Goal: Task Accomplishment & Management: Manage account settings

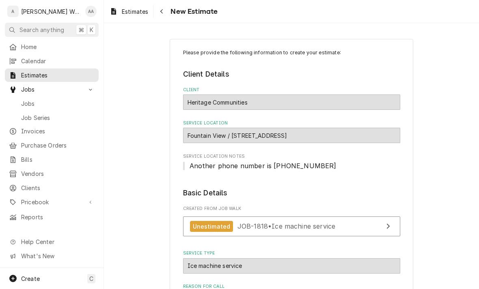
scroll to position [159, 0]
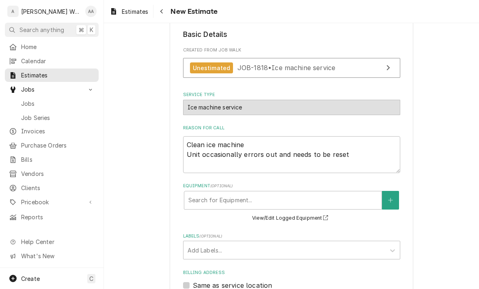
click at [25, 99] on span "Jobs" at bounding box center [57, 103] width 73 height 9
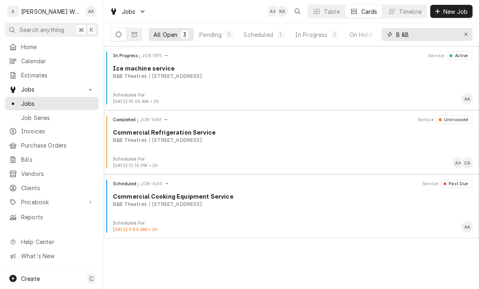
click at [465, 31] on div "Erase input" at bounding box center [466, 34] width 8 height 8
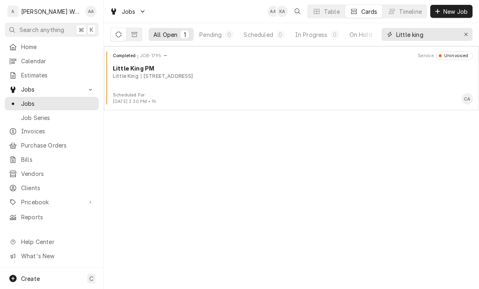
type input "Little king"
click at [26, 129] on span "Invoices" at bounding box center [57, 131] width 73 height 9
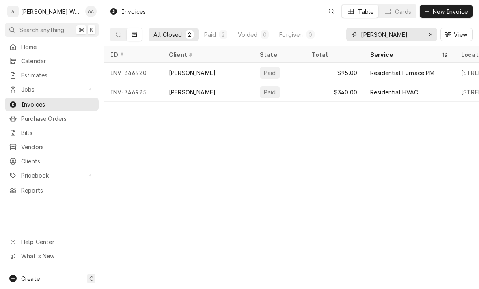
click at [430, 33] on icon "Erase input" at bounding box center [430, 35] width 4 height 6
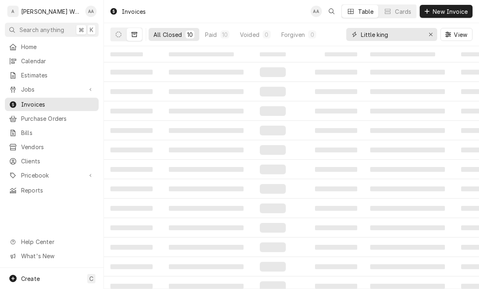
type input "Little king"
click at [118, 30] on button "Dynamic Content Wrapper" at bounding box center [118, 34] width 15 height 13
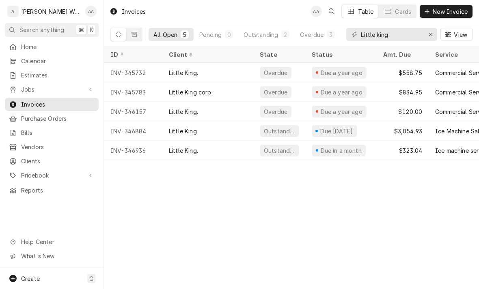
click at [218, 74] on div "Little King." at bounding box center [207, 72] width 91 height 19
click at [206, 110] on div "Little King." at bounding box center [207, 111] width 91 height 19
click at [130, 90] on div "INV-345783" at bounding box center [133, 91] width 58 height 19
click at [28, 59] on span "Calendar" at bounding box center [57, 61] width 73 height 9
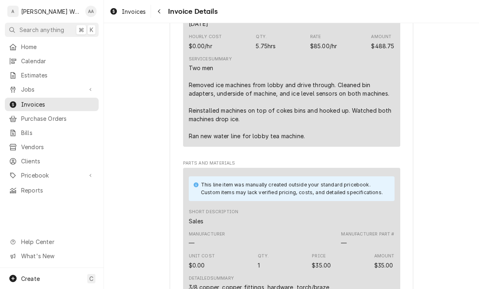
scroll to position [495, 0]
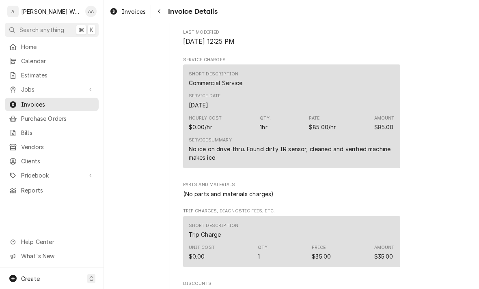
scroll to position [388, 0]
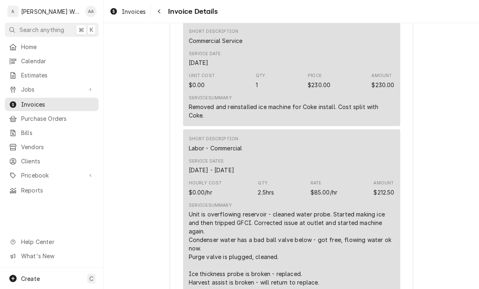
scroll to position [457, 0]
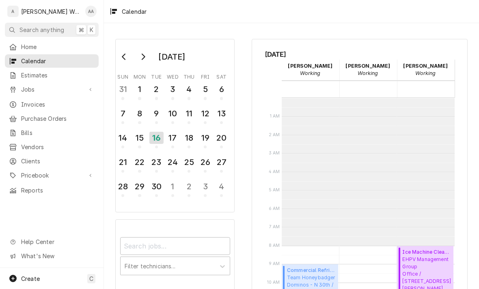
scroll to position [148, 0]
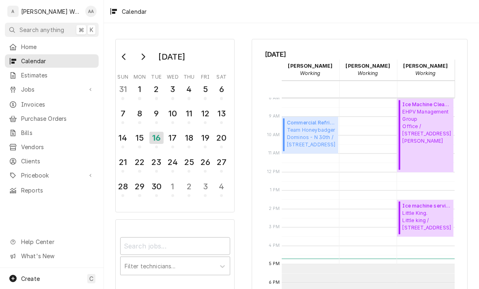
click at [26, 88] on span "Jobs" at bounding box center [51, 89] width 61 height 9
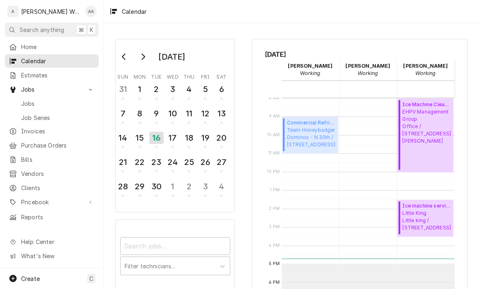
click at [26, 101] on span "Jobs" at bounding box center [57, 103] width 73 height 9
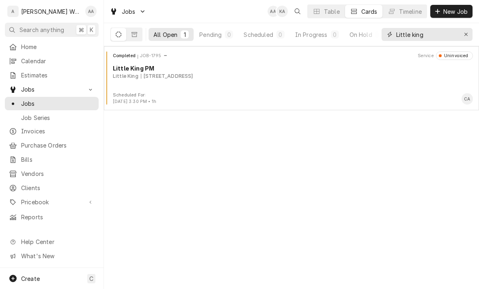
click at [466, 35] on icon "Erase input" at bounding box center [466, 35] width 4 height 6
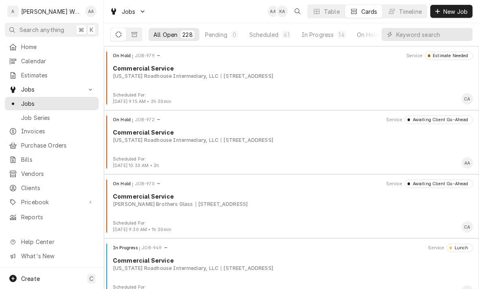
click at [327, 34] on div "In Progress" at bounding box center [317, 34] width 32 height 9
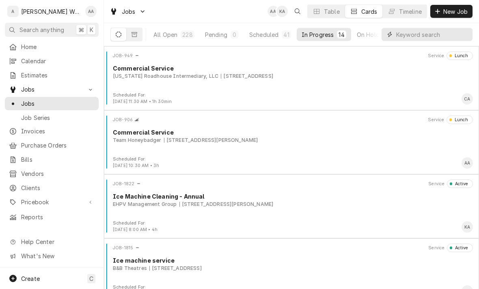
click at [429, 32] on input "Dynamic Content Wrapper" at bounding box center [432, 34] width 72 height 13
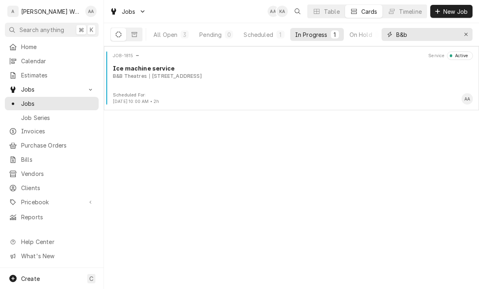
type input "B&b"
click at [143, 82] on div "JOB-1815 Service Active Ice machine service B&B Theatres 3555 S 140th Plaza, Om…" at bounding box center [291, 72] width 368 height 41
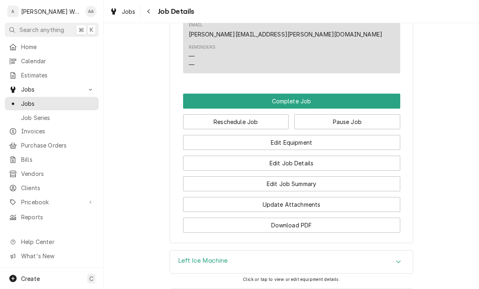
scroll to position [577, 0]
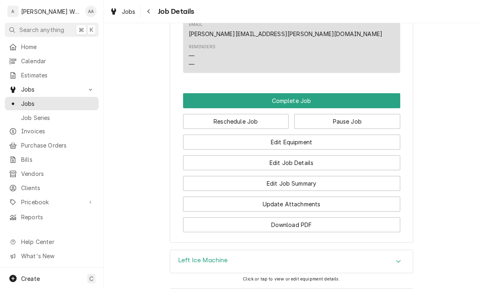
click at [376, 135] on button "Edit Equipment" at bounding box center [291, 142] width 217 height 15
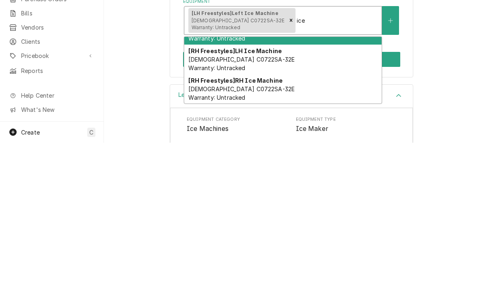
scroll to position [22, 0]
click at [202, 232] on span "[DEMOGRAPHIC_DATA] C0722SA-32E Warranty: Untracked" at bounding box center [241, 239] width 106 height 15
type input "ice"
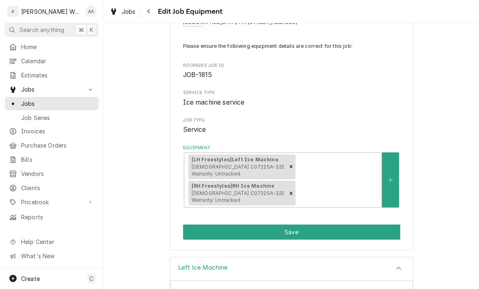
click at [199, 225] on button "Save" at bounding box center [291, 232] width 217 height 15
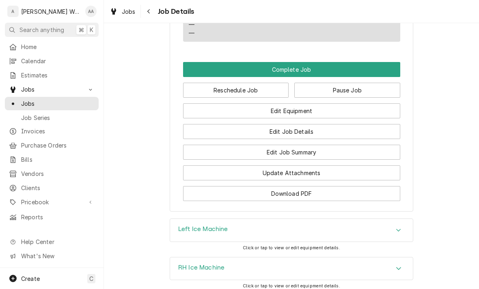
scroll to position [613, 0]
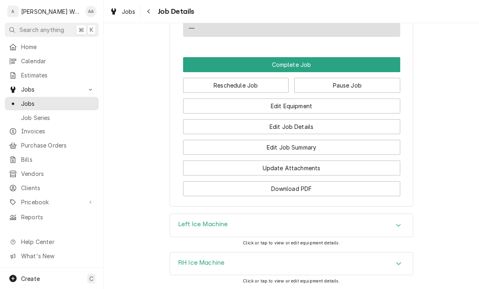
click at [367, 140] on button "Edit Job Summary" at bounding box center [291, 147] width 217 height 15
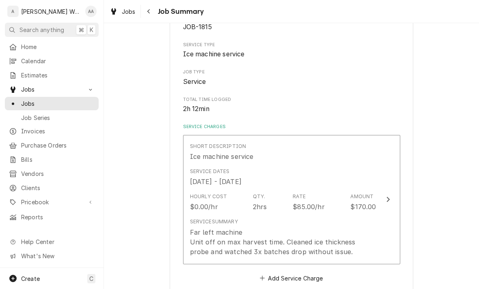
scroll to position [97, 0]
click at [362, 205] on div "$170.00" at bounding box center [363, 207] width 26 height 10
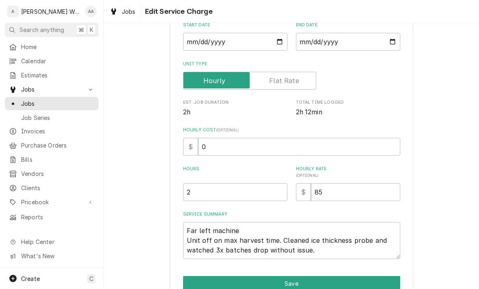
type textarea "x"
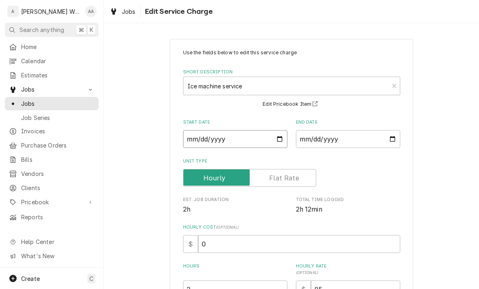
click at [199, 141] on input "[DATE]" at bounding box center [235, 139] width 104 height 18
type input "[DATE]"
type textarea "x"
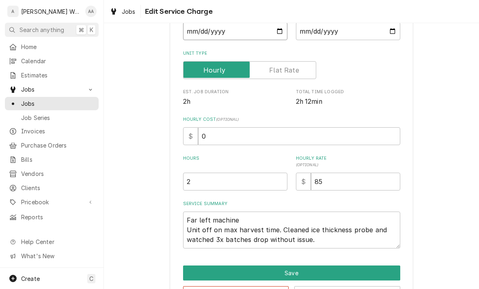
scroll to position [110, 0]
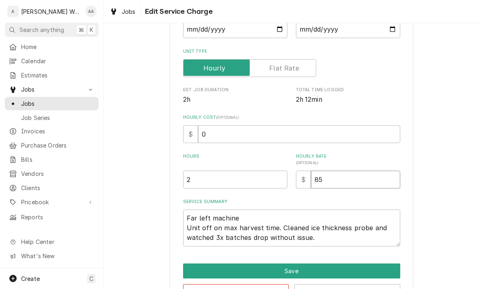
click at [390, 182] on input "85" at bounding box center [355, 180] width 89 height 18
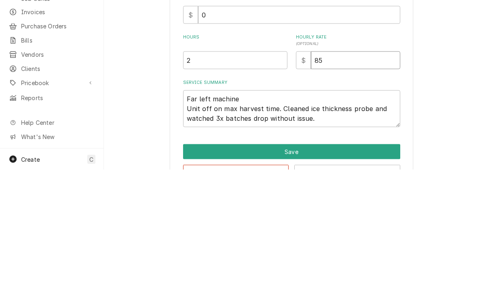
type input "8"
type textarea "x"
type input "9"
type textarea "x"
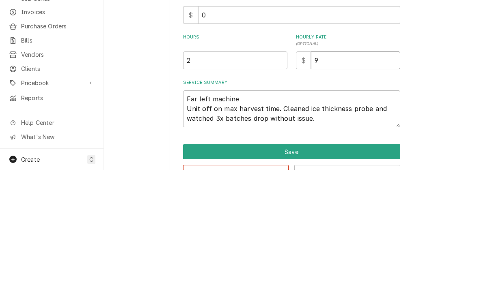
type input "95"
type textarea "x"
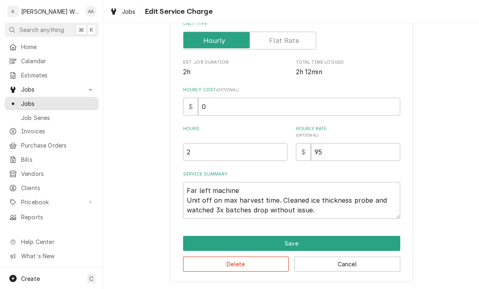
scroll to position [137, 0]
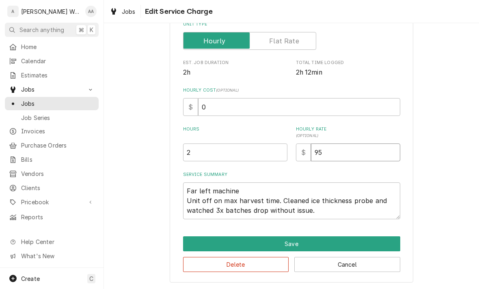
type input "95"
click at [365, 209] on textarea "Far left machine Unit off on max harvest time. Cleaned ice thickness probe and …" at bounding box center [291, 201] width 217 height 37
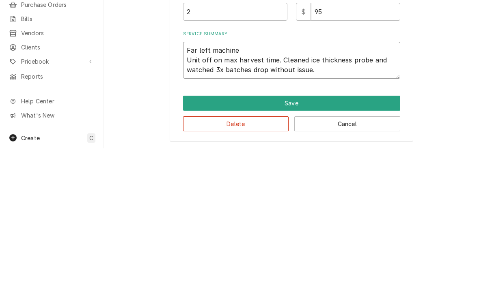
type textarea "x"
type textarea "Far left machine Unit off on max harvest time. Cleaned ice thickness probe and …"
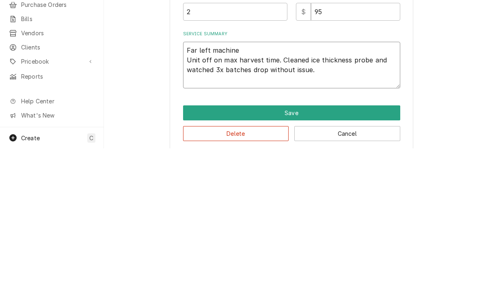
type textarea "x"
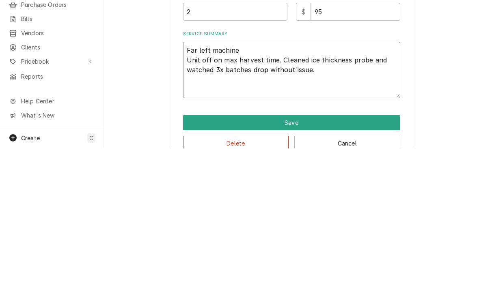
type textarea "Far left machine Unit off on max harvest time. Cleaned ice thickness probe and …"
type textarea "x"
type textarea "Far left machine Unit off on max harvest time. Cleaned ice thickness probe and …"
type textarea "x"
type textarea "Far left machine Unit off on max harvest time. Cleaned ice thickness probe and …"
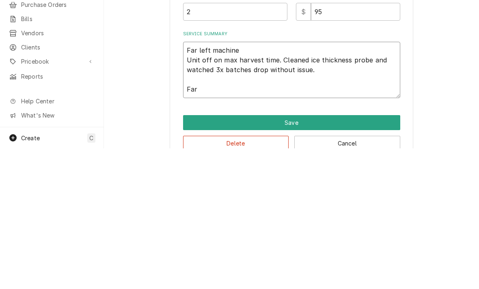
type textarea "x"
type textarea "Far left machine Unit off on max harvest time. Cleaned ice thickness probe and …"
type textarea "x"
type textarea "Far left machine Unit off on max harvest time. Cleaned ice thickness probe and …"
type textarea "x"
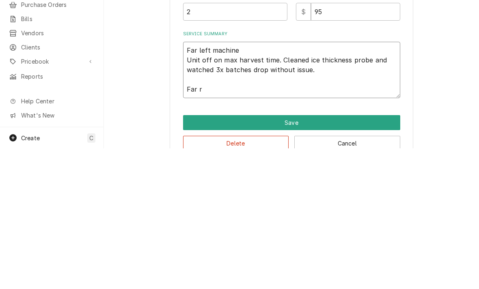
type textarea "Far left machine Unit off on max harvest time. Cleaned ice thickness probe and …"
type textarea "x"
type textarea "Far left machine Unit off on max harvest time. Cleaned ice thickness probe and …"
type textarea "x"
type textarea "Far left machine Unit off on max harvest time. Cleaned ice thickness probe and …"
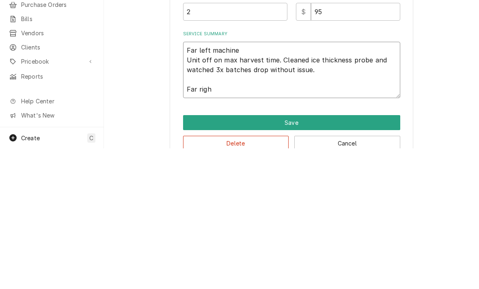
type textarea "x"
type textarea "Far left machine Unit off on max harvest time. Cleaned ice thickness probe and …"
type textarea "x"
type textarea "Far left machine Unit off on max harvest time. Cleaned ice thickness probe and …"
type textarea "x"
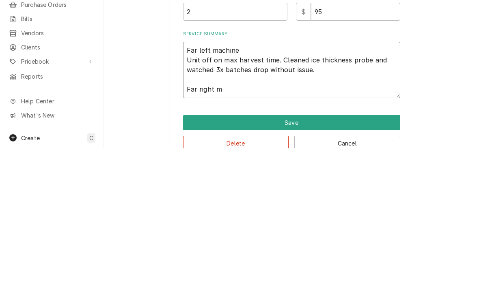
type textarea "Far left machine Unit off on max harvest time. Cleaned ice thickness probe and …"
type textarea "x"
type textarea "Far left machine Unit off on max harvest time. Cleaned ice thickness probe and …"
type textarea "x"
type textarea "Far left machine Unit off on max harvest time. Cleaned ice thickness probe and …"
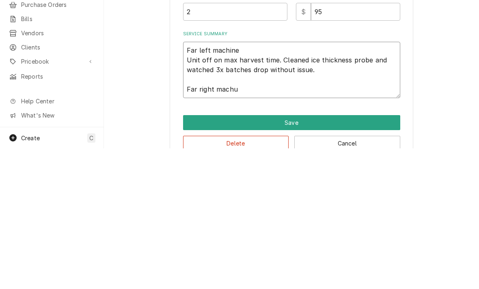
type textarea "x"
type textarea "Far left machine Unit off on max harvest time. Cleaned ice thickness probe and …"
type textarea "x"
type textarea "Far left machine Unit off on max harvest time. Cleaned ice thickness probe and …"
type textarea "x"
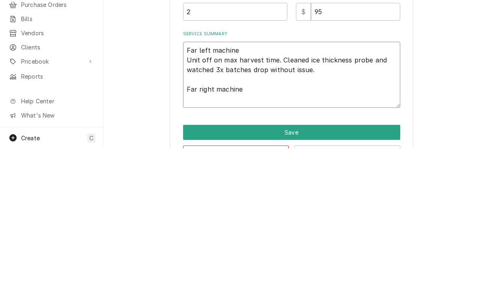
type textarea "Far left machine Unit off on max harvest time. Cleaned ice thickness probe and …"
type textarea "x"
type textarea "Far left machine Unit off on max harvest time. Cleaned ice thickness probe and …"
type textarea "x"
type textarea "Far left machine Unit off on max harvest time. Cleaned ice thickness probe and …"
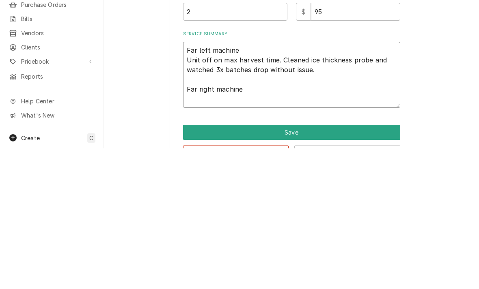
type textarea "x"
type textarea "Far left machine Unit off on max harvest time. Cleaned ice thickness probe and …"
type textarea "x"
type textarea "Far left machine Unit off on max harvest time. Cleaned ice thickness probe and …"
type textarea "x"
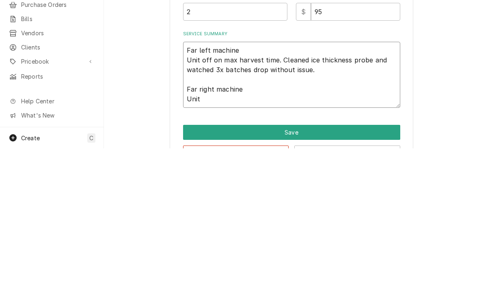
type textarea "Far left machine Unit off on max harvest time. Cleaned ice thickness probe and …"
type textarea "x"
type textarea "Far left machine Unit off on max harvest time. Cleaned ice thickness probe and …"
type textarea "x"
type textarea "Far left machine Unit off on max harvest time. Cleaned ice thickness probe and …"
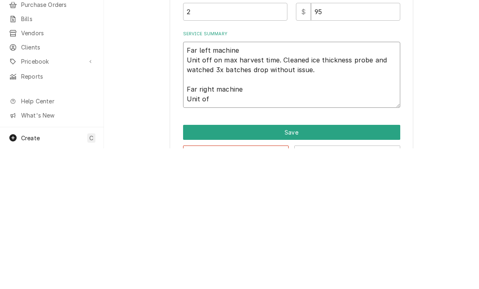
type textarea "x"
type textarea "Far left machine Unit off on max harvest time. Cleaned ice thickness probe and …"
type textarea "x"
type textarea "Far left machine Unit off on max harvest time. Cleaned ice thickness probe and …"
type textarea "x"
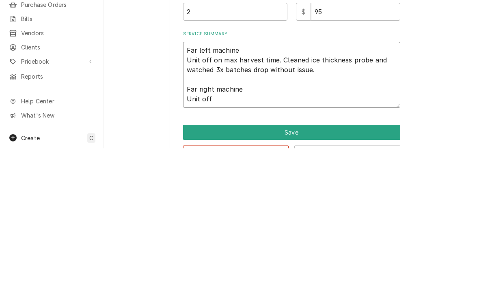
type textarea "Far left machine Unit off on max harvest time. Cleaned ice thickness probe and …"
type textarea "x"
type textarea "Far left machine Unit off on max harvest time. Cleaned ice thickness probe and …"
type textarea "x"
type textarea "Far left machine Unit off on max harvest time. Cleaned ice thickness probe and …"
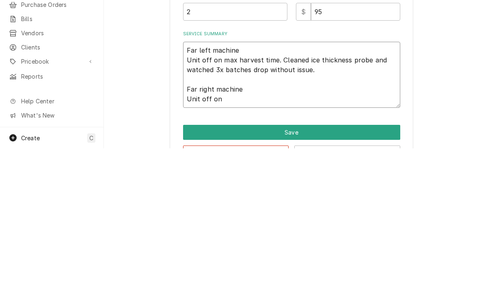
type textarea "x"
type textarea "Far left machine Unit off on max harvest time. Cleaned ice thickness probe and …"
type textarea "x"
type textarea "Far left machine Unit off on max harvest time. Cleaned ice thickness probe and …"
type textarea "x"
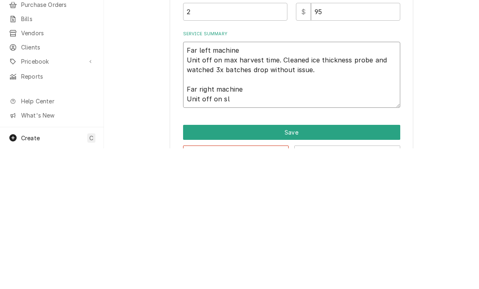
type textarea "Far left machine Unit off on max harvest time. Cleaned ice thickness probe and …"
type textarea "x"
type textarea "Far left machine Unit off on max harvest time. Cleaned ice thickness probe and …"
type textarea "x"
type textarea "Far left machine Unit off on max harvest time. Cleaned ice thickness probe and …"
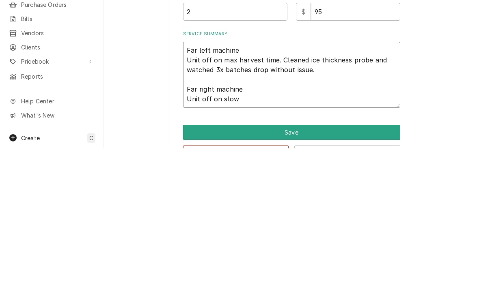
type textarea "x"
type textarea "Far left machine Unit off on max harvest time. Cleaned ice thickness probe and …"
type textarea "x"
type textarea "Far left machine Unit off on max harvest time. Cleaned ice thickness probe and …"
type textarea "x"
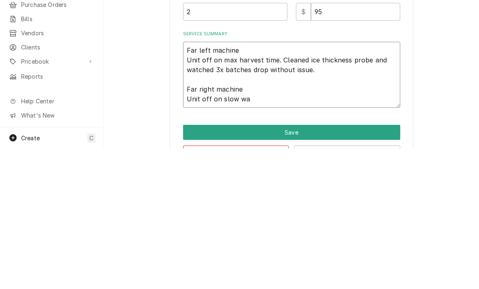
type textarea "Far left machine Unit off on max harvest time. Cleaned ice thickness probe and …"
type textarea "x"
type textarea "Far left machine Unit off on max harvest time. Cleaned ice thickness probe and …"
type textarea "x"
type textarea "Far left machine Unit off on max harvest time. Cleaned ice thickness probe and …"
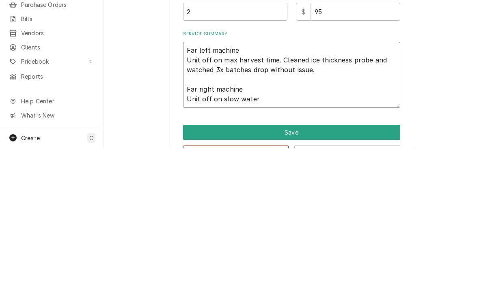
type textarea "x"
type textarea "Far left machine Unit off on max harvest time. Cleaned ice thickness probe and …"
type textarea "x"
type textarea "Far left machine Unit off on max harvest time. Cleaned ice thickness probe and …"
type textarea "x"
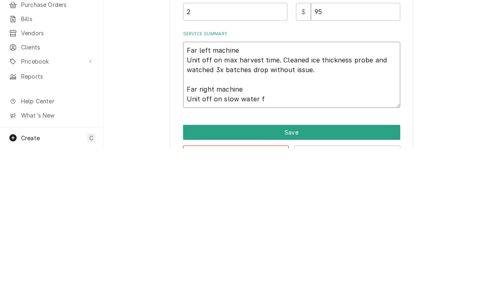
type textarea "Far left machine Unit off on max harvest time. Cleaned ice thickness probe and …"
type textarea "x"
type textarea "Far left machine Unit off on max harvest time. Cleaned ice thickness probe and …"
type textarea "x"
type textarea "Far left machine Unit off on max harvest time. Cleaned ice thickness probe and …"
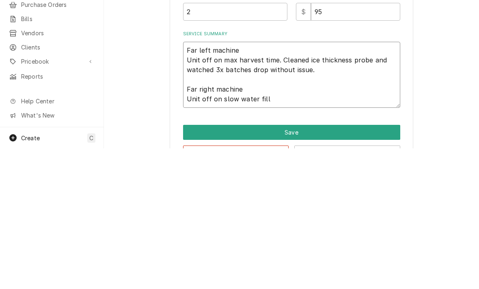
type textarea "x"
type textarea "Far left machine Unit off on max harvest time. Cleaned ice thickness probe and …"
type textarea "x"
type textarea "Far left machine Unit off on max harvest time. Cleaned ice thickness probe and …"
type textarea "x"
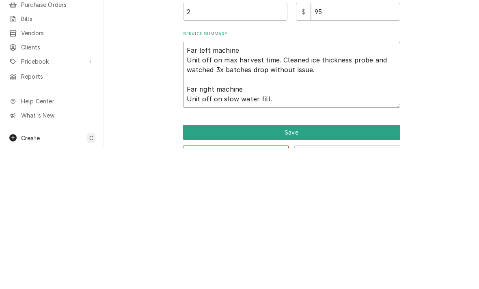
type textarea "Far left machine Unit off on max harvest time. Cleaned ice thickness probe and …"
type textarea "x"
type textarea "Far left machine Unit off on max harvest time. Cleaned ice thickness probe and …"
type textarea "x"
type textarea "Far left machine Unit off on max harvest time. Cleaned ice thickness probe and …"
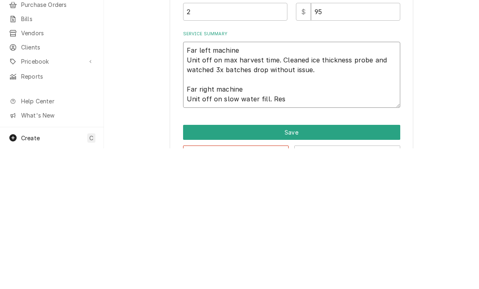
type textarea "x"
type textarea "Far left machine Unit off on max harvest time. Cleaned ice thickness probe and …"
type textarea "x"
type textarea "Far left machine Unit off on max harvest time. Cleaned ice thickness probe and …"
type textarea "x"
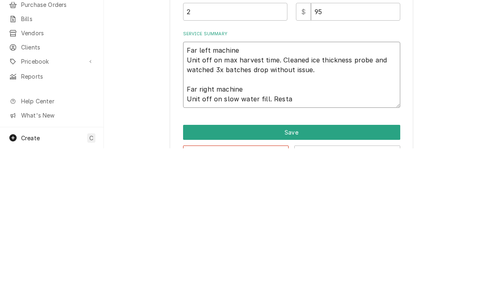
type textarea "Far left machine Unit off on max harvest time. Cleaned ice thickness probe and …"
type textarea "x"
type textarea "Far left machine Unit off on max harvest time. Cleaned ice thickness probe and …"
type textarea "x"
type textarea "Far left machine Unit off on max harvest time. Cleaned ice thickness probe and …"
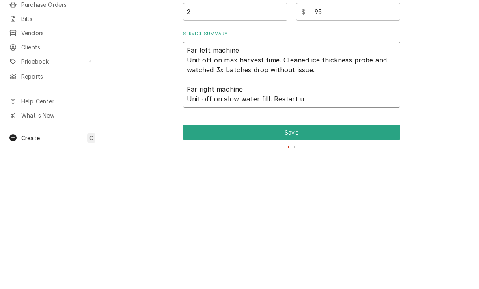
type textarea "x"
type textarea "Far left machine Unit off on max harvest time. Cleaned ice thickness probe and …"
type textarea "x"
type textarea "Far left machine Unit off on max harvest time. Cleaned ice thickness probe and …"
type textarea "x"
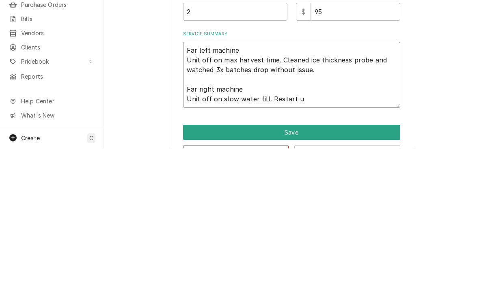
type textarea "Far left machine Unit off on max harvest time. Cleaned ice thickness probe and …"
type textarea "x"
type textarea "Far left machine Unit off on max harvest time. Cleaned ice thickness probe and …"
type textarea "x"
type textarea "Far left machine Unit off on max harvest time. Cleaned ice thickness probe and …"
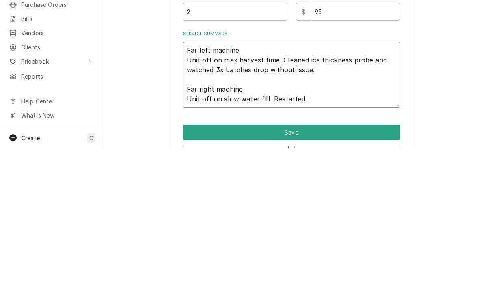
type textarea "x"
type textarea "Far left machine Unit off on max harvest time. Cleaned ice thickness probe and …"
type textarea "x"
type textarea "Far left machine Unit off on max harvest time. Cleaned ice thickness probe and …"
type textarea "x"
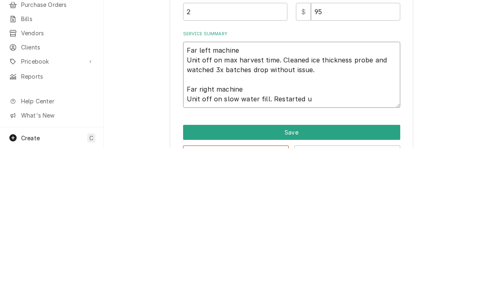
type textarea "Far left machine Unit off on max harvest time. Cleaned ice thickness probe and …"
type textarea "x"
type textarea "Far left machine Unit off on max harvest time. Cleaned ice thickness probe and …"
type textarea "x"
type textarea "Far left machine Unit off on max harvest time. Cleaned ice thickness probe and …"
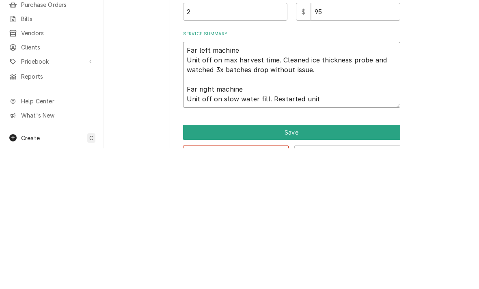
type textarea "x"
type textarea "Far left machine Unit off on max harvest time. Cleaned ice thickness probe and …"
type textarea "x"
type textarea "Far left machine Unit off on max harvest time. Cleaned ice thickness probe and …"
type textarea "x"
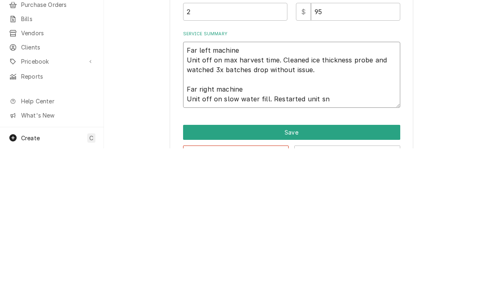
type textarea "Far left machine Unit off on max harvest time. Cleaned ice thickness probe and …"
type textarea "x"
type textarea "Far left machine Unit off on max harvest time. Cleaned ice thickness probe and …"
type textarea "x"
type textarea "Far left machine Unit off on max harvest time. Cleaned ice thickness probe and …"
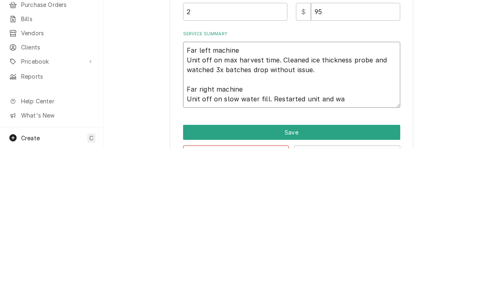
type textarea "x"
type textarea "Far left machine Unit off on max harvest time. Cleaned ice thickness probe and …"
type textarea "x"
type textarea "Far left machine Unit off on max harvest time. Cleaned ice thickness probe and …"
type textarea "x"
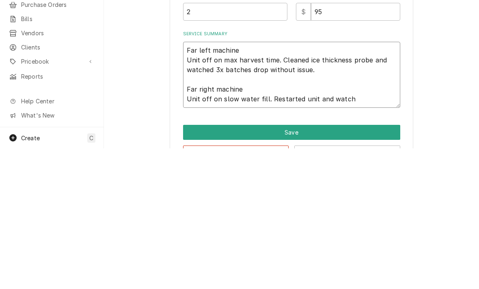
type textarea "Far left machine Unit off on max harvest time. Cleaned ice thickness probe and …"
type textarea "x"
type textarea "Far left machine Unit off on max harvest time. Cleaned ice thickness probe and …"
type textarea "x"
type textarea "Far left machine Unit off on max harvest time. Cleaned ice thickness probe and …"
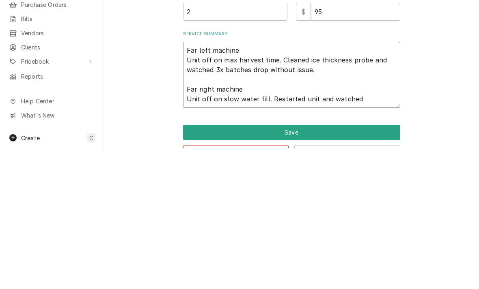
type textarea "x"
type textarea "Far left machine Unit off on max harvest time. Cleaned ice thickness probe and …"
type textarea "x"
type textarea "Far left machine Unit off on max harvest time. Cleaned ice thickness probe and …"
type textarea "x"
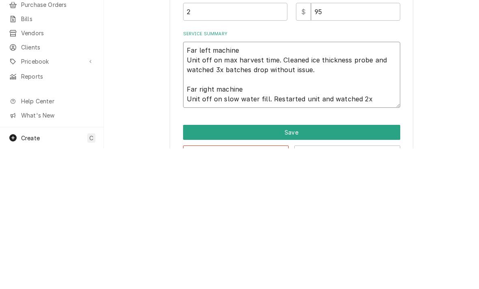
type textarea "Far left machine Unit off on max harvest time. Cleaned ice thickness probe and …"
type textarea "x"
type textarea "Far left machine Unit off on max harvest time. Cleaned ice thickness probe and …"
type textarea "x"
type textarea "Far left machine Unit off on max harvest time. Cleaned ice thickness probe and …"
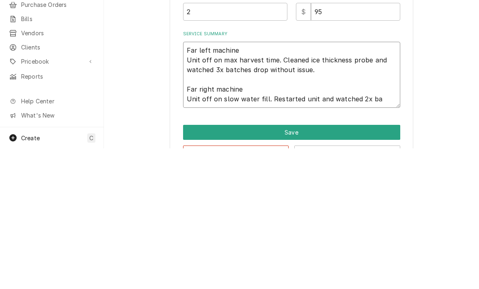
type textarea "x"
type textarea "Far left machine Unit off on max harvest time. Cleaned ice thickness probe and …"
type textarea "x"
type textarea "Far left machine Unit off on max harvest time. Cleaned ice thickness probe and …"
type textarea "x"
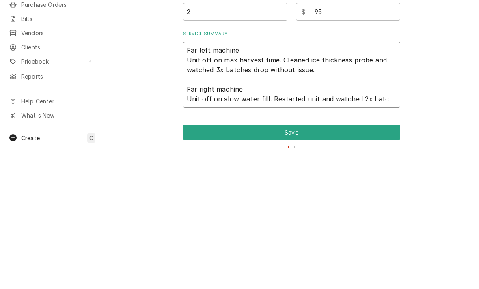
type textarea "Far left machine Unit off on max harvest time. Cleaned ice thickness probe and …"
type textarea "x"
type textarea "Far left machine Unit off on max harvest time. Cleaned ice thickness probe and …"
type textarea "x"
type textarea "Far left machine Unit off on max harvest time. Cleaned ice thickness probe and …"
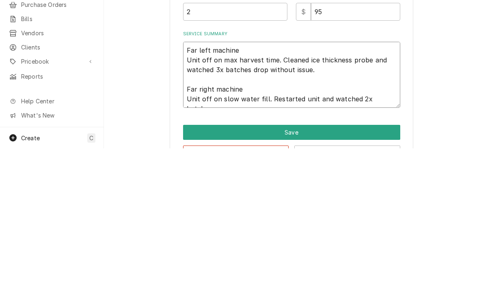
type textarea "x"
type textarea "Far left machine Unit off on max harvest time. Cleaned ice thickness probe and …"
type textarea "x"
type textarea "Far left machine Unit off on max harvest time. Cleaned ice thickness probe and …"
type textarea "x"
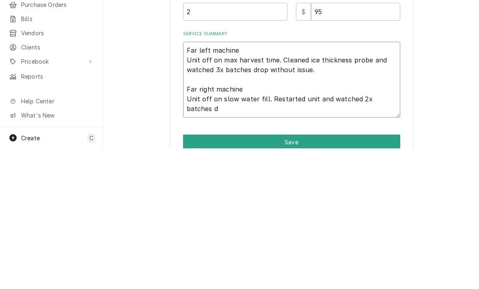
type textarea "Far left machine Unit off on max harvest time. Cleaned ice thickness probe and …"
type textarea "x"
type textarea "Far left machine Unit off on max harvest time. Cleaned ice thickness probe and …"
type textarea "x"
type textarea "Far left machine Unit off on max harvest time. Cleaned ice thickness probe and …"
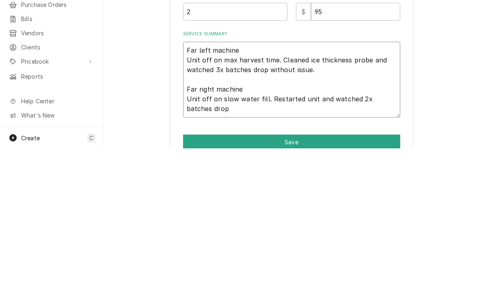
type textarea "x"
type textarea "Far left machine Unit off on max harvest time. Cleaned ice thickness probe and …"
type textarea "x"
type textarea "Far left machine Unit off on max harvest time. Cleaned ice thickness probe and …"
type textarea "x"
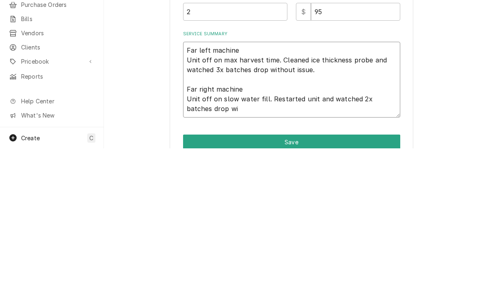
type textarea "Far left machine Unit off on max harvest time. Cleaned ice thickness probe and …"
type textarea "x"
type textarea "Far left machine Unit off on max harvest time. Cleaned ice thickness probe and …"
type textarea "x"
type textarea "Far left machine Unit off on max harvest time. Cleaned ice thickness probe and …"
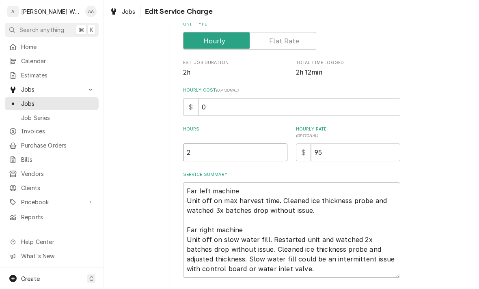
click at [207, 157] on input "2" at bounding box center [235, 153] width 104 height 18
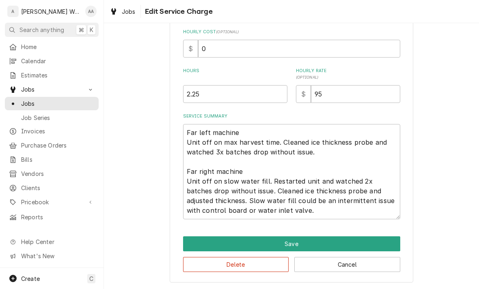
click at [199, 244] on button "Save" at bounding box center [291, 244] width 217 height 15
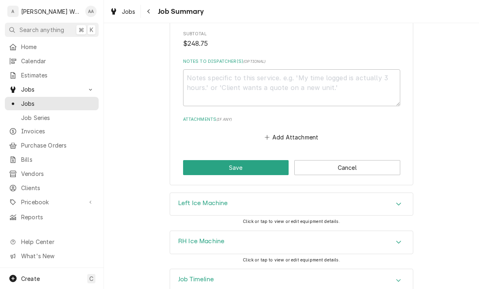
scroll to position [594, 0]
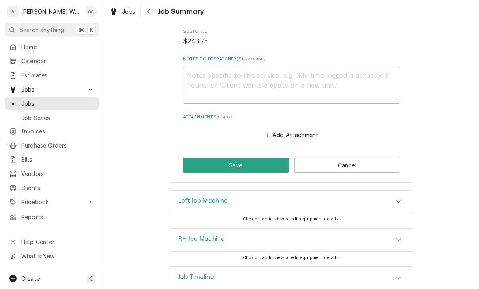
click at [191, 162] on button "Save" at bounding box center [236, 165] width 106 height 15
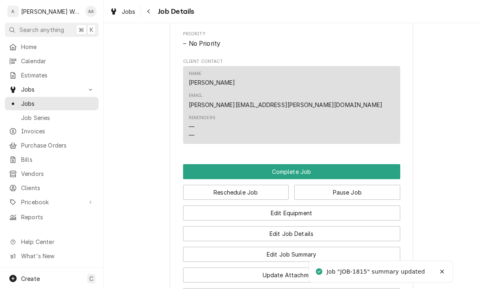
scroll to position [515, 0]
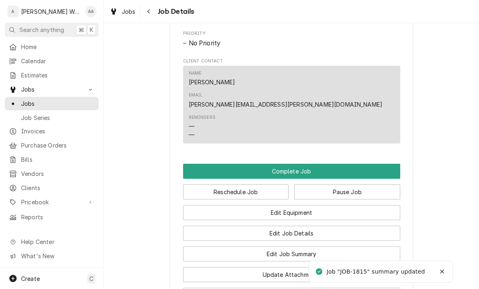
click at [203, 185] on button "Reschedule Job" at bounding box center [236, 192] width 106 height 15
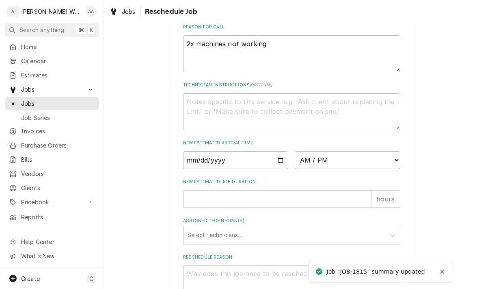
scroll to position [247, 0]
click at [194, 167] on input "Date" at bounding box center [235, 160] width 105 height 18
type input "[DATE]"
type textarea "x"
type input "[DATE]"
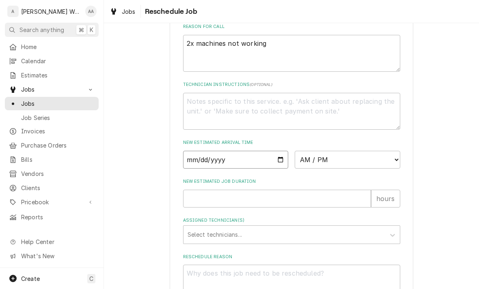
type textarea "x"
click at [314, 164] on select "AM / PM 6:00 AM 6:15 AM 6:30 AM 6:45 AM 7:00 AM 7:15 AM 7:30 AM 7:45 AM 8:00 AM…" at bounding box center [347, 160] width 105 height 18
select select "08:00:00"
type textarea "x"
click at [200, 208] on input "New Estimated Job Duration" at bounding box center [277, 199] width 188 height 18
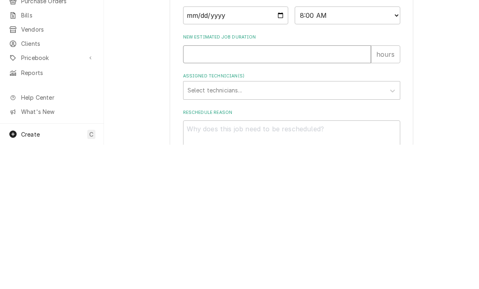
type input ".2"
type textarea "x"
type input ".25"
type textarea "x"
type input ".25"
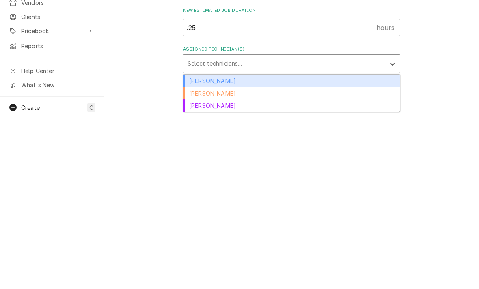
click at [191, 246] on div "[PERSON_NAME]" at bounding box center [291, 252] width 216 height 13
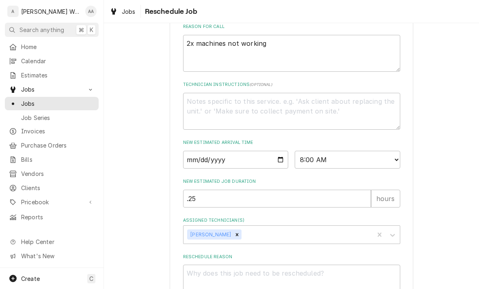
click at [200, 260] on label "Reschedule Reason" at bounding box center [291, 257] width 217 height 6
click at [200, 265] on textarea "Reschedule Reason" at bounding box center [291, 283] width 217 height 37
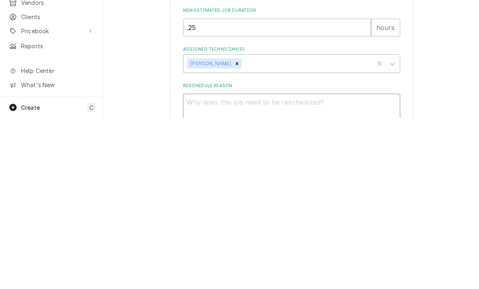
type textarea "x"
type textarea "F"
type textarea "x"
type textarea "Fol"
type textarea "x"
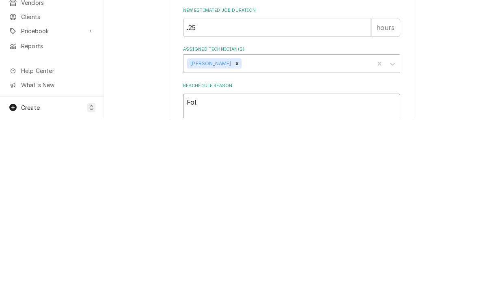
type textarea "Foll"
type textarea "x"
type textarea "Follo"
type textarea "x"
type textarea "Follow"
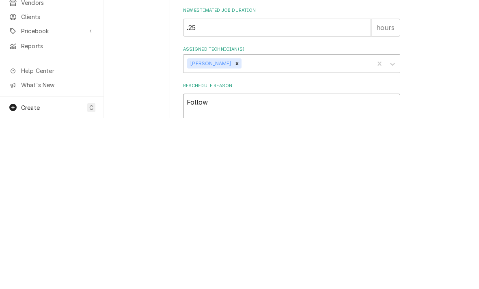
type textarea "x"
type textarea "Follow"
type textarea "x"
type textarea "Follow u"
type textarea "x"
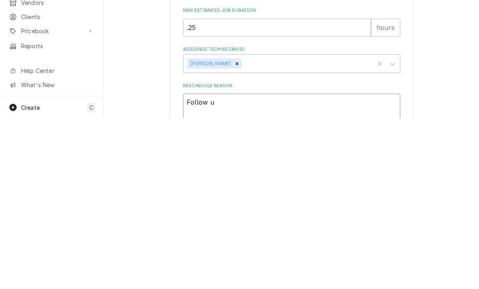
type textarea "Follow up"
type textarea "x"
type textarea "Follow up"
type textarea "x"
type textarea "Follow up w"
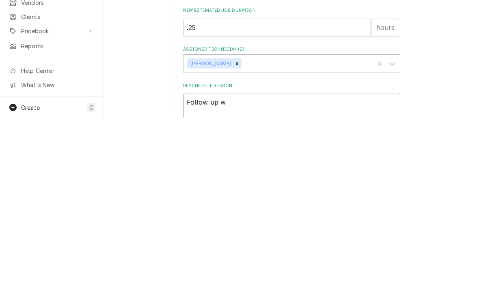
type textarea "x"
type textarea "Follow up wi"
type textarea "x"
type textarea "Follow up wit"
type textarea "x"
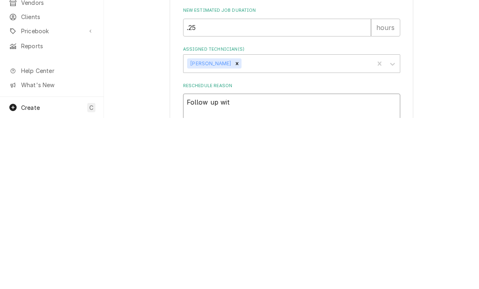
type textarea "Follow up with"
type textarea "x"
type textarea "Follow up with"
type textarea "x"
type textarea "Follow up with J"
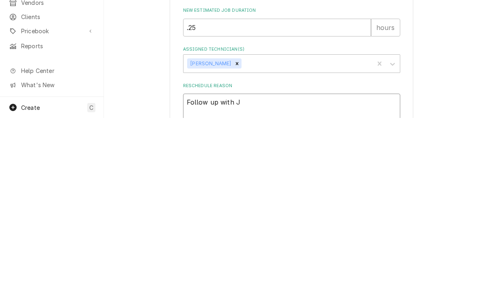
type textarea "x"
type textarea "Follow up with [PERSON_NAME]"
type textarea "x"
type textarea "Follow up with [PERSON_NAME]"
type textarea "x"
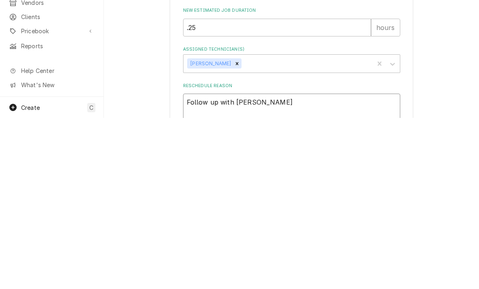
type textarea "Follow up with [PERSON_NAME]"
type textarea "x"
type textarea "Follow up with [PERSON_NAME] -"
type textarea "x"
type textarea "Follow up with [PERSON_NAME]"
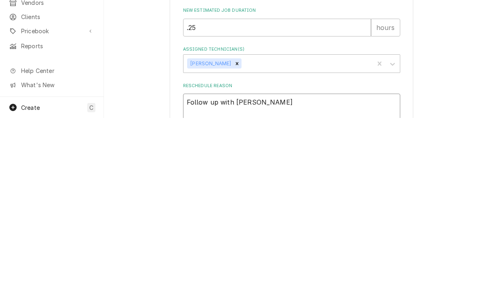
type textarea "x"
type textarea "Follow up with [PERSON_NAME]"
type textarea "x"
type textarea "Follow up with [PERSON_NAME] - how"
type textarea "x"
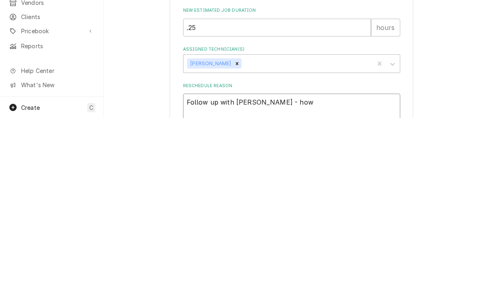
type textarea "Follow up with [PERSON_NAME] - how"
type textarea "x"
type textarea "Follow up with [PERSON_NAME] - how a"
type textarea "x"
type textarea "Follow up with [PERSON_NAME] - how ar"
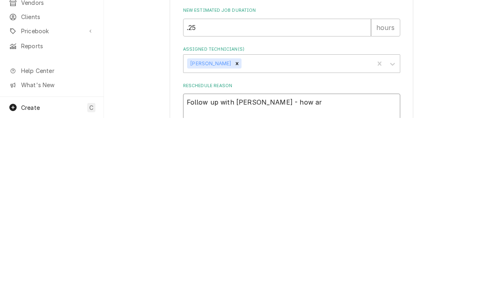
type textarea "x"
type textarea "Follow up with [PERSON_NAME] - how are"
type textarea "x"
type textarea "Follow up with [PERSON_NAME] - how are m"
type textarea "x"
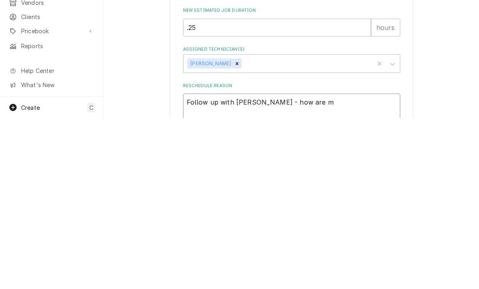
type textarea "Follow up with [PERSON_NAME] - how are ma"
type textarea "x"
type textarea "Follow up with [PERSON_NAME] - how are mac"
type textarea "x"
type textarea "Follow up with [PERSON_NAME] - how are mach"
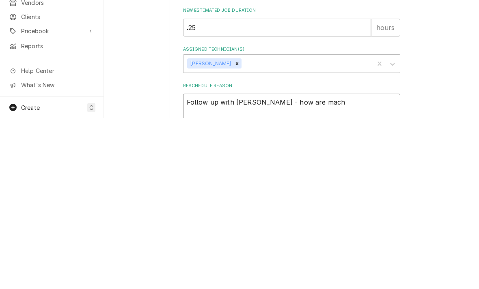
type textarea "x"
type textarea "Follow up with [PERSON_NAME] - how are machi"
type textarea "x"
type textarea "Follow up with [PERSON_NAME] - how are machin"
type textarea "x"
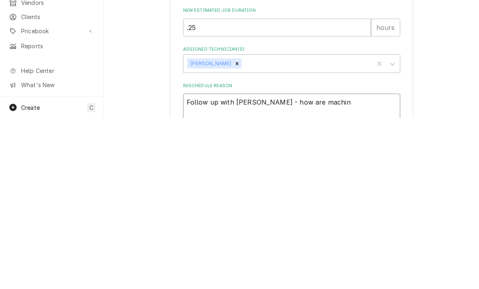
type textarea "Follow up with [PERSON_NAME] - how are machine"
type textarea "x"
type textarea "Follow up with [PERSON_NAME] - how are machine"
type textarea "x"
type textarea "Follow up with [PERSON_NAME] - how are machine"
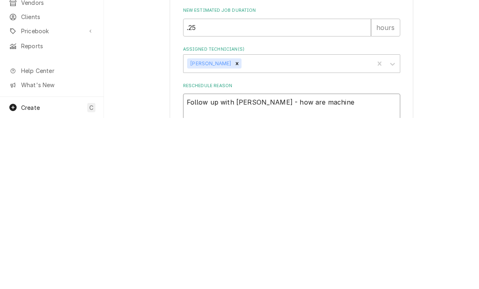
type textarea "x"
type textarea "Follow up with [PERSON_NAME] - how are machines"
type textarea "x"
type textarea "Follow up with [PERSON_NAME] - how are machines"
type textarea "x"
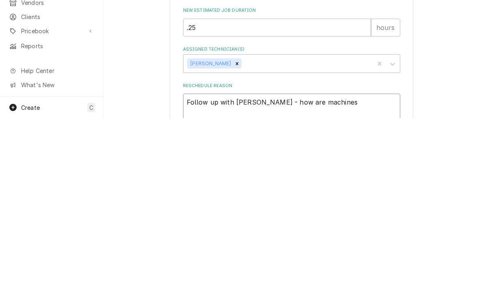
type textarea "Follow up with Josh - how are machines w"
type textarea "x"
type textarea "Follow up with Josh - how are machines wo"
type textarea "x"
type textarea "Follow up with Josh - how are machines wor"
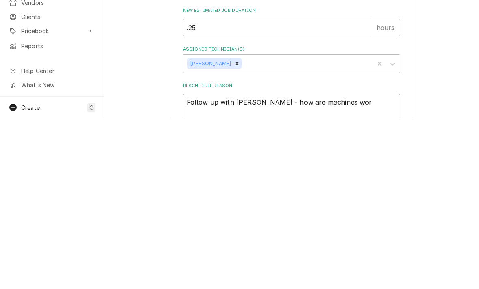
type textarea "x"
type textarea "Follow up with Josh - how are machines work"
type textarea "x"
type textarea "Follow up with Josh - how are machines worki"
type textarea "x"
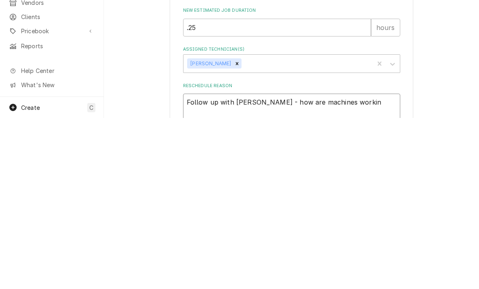
type textarea "Follow up with Josh - how are machines working"
type textarea "x"
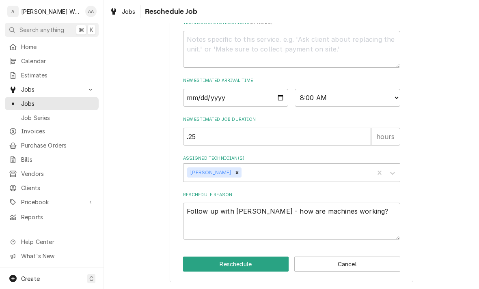
scroll to position [314, 0]
type textarea "Follow up with Josh - how are machines working?"
click at [194, 263] on button "Reschedule" at bounding box center [236, 264] width 106 height 15
type textarea "x"
